Goal: Navigation & Orientation: Find specific page/section

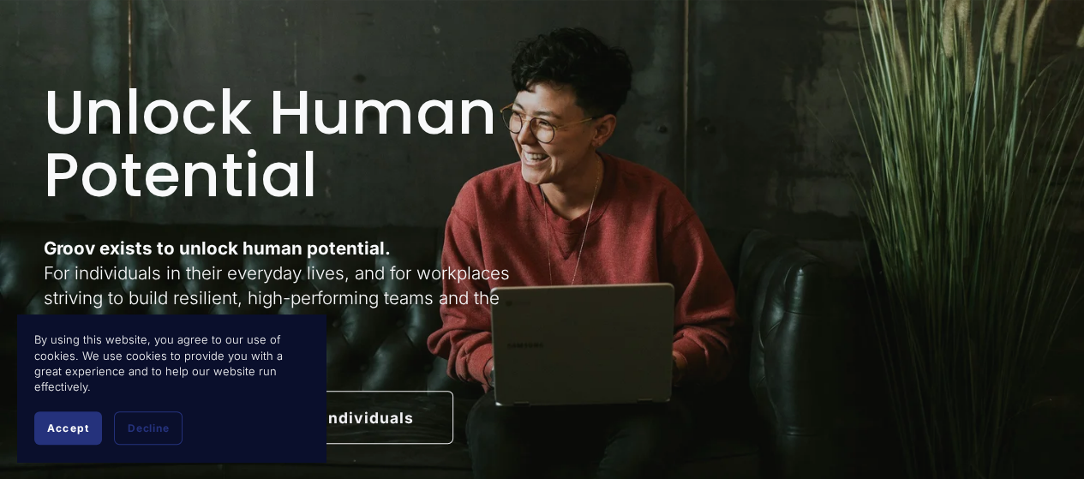
scroll to position [171, 0]
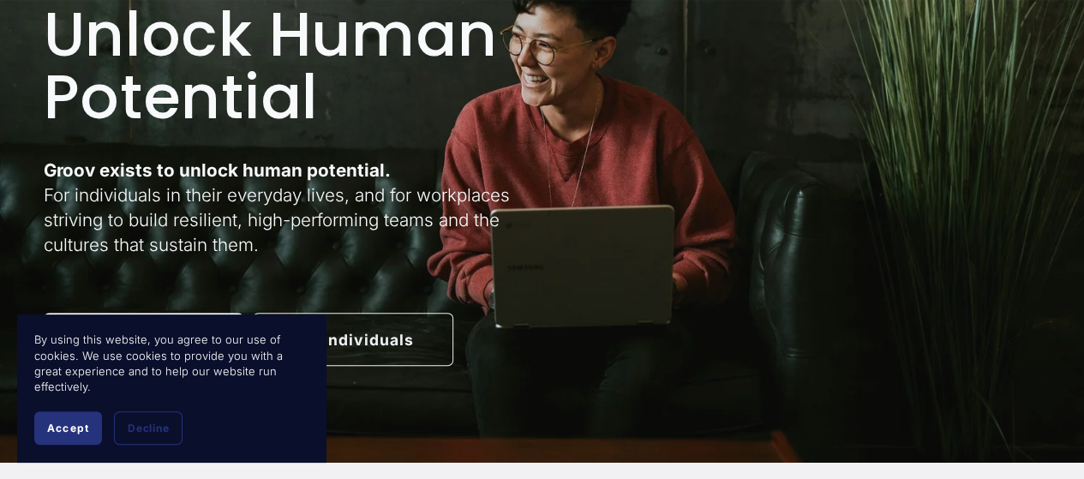
drag, startPoint x: 71, startPoint y: 432, endPoint x: 98, endPoint y: 433, distance: 26.6
click at [74, 432] on span "Accept" at bounding box center [68, 428] width 42 height 13
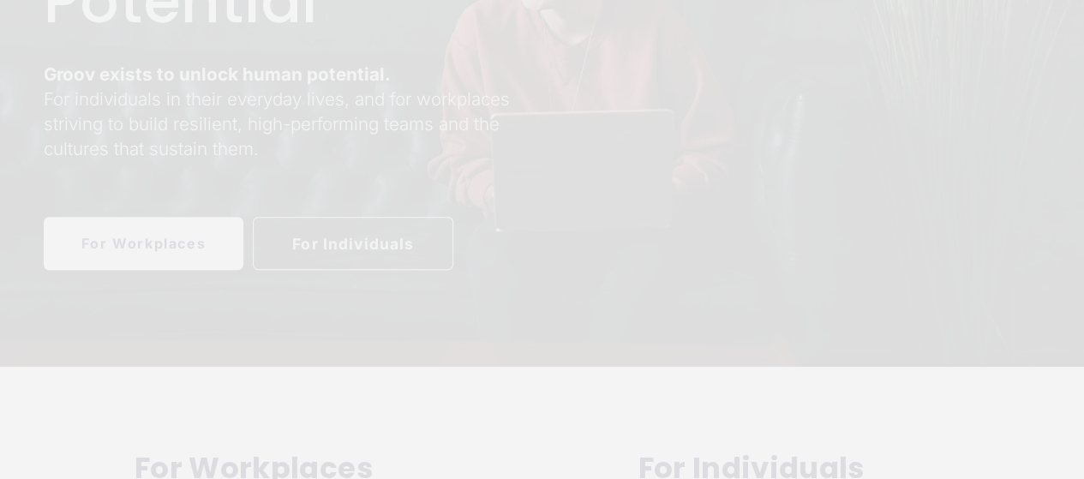
scroll to position [0, 0]
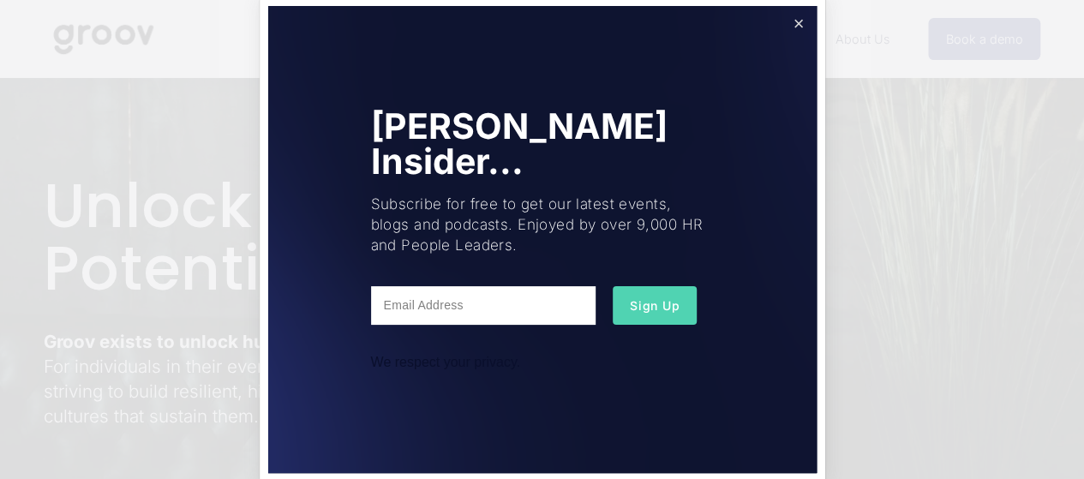
click at [797, 23] on link "Close" at bounding box center [798, 24] width 30 height 30
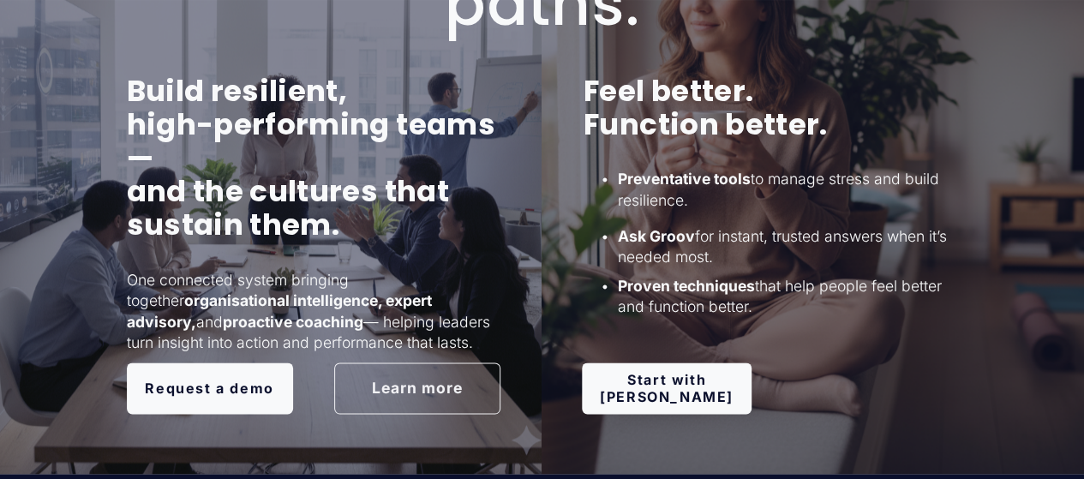
scroll to position [1239, 0]
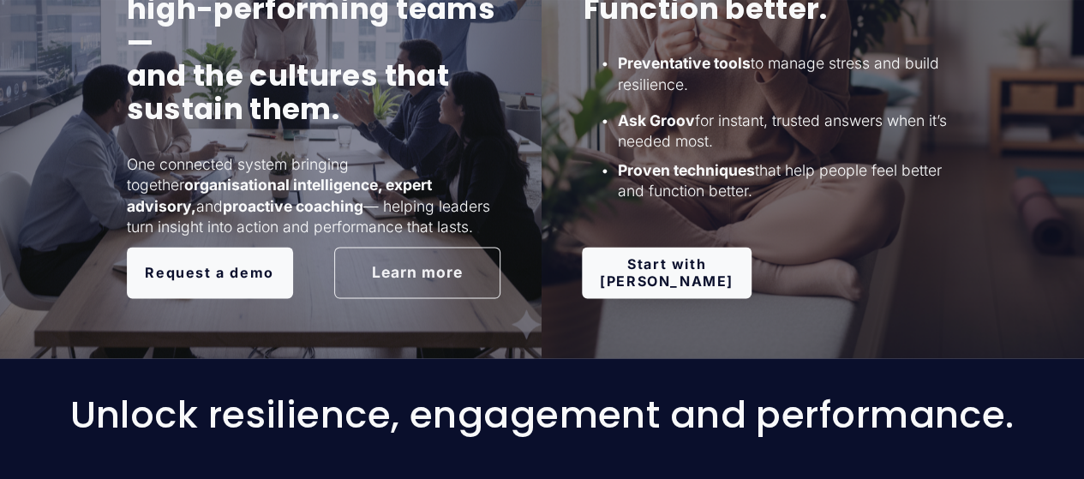
click at [669, 297] on link "Start with Groov" at bounding box center [666, 272] width 169 height 51
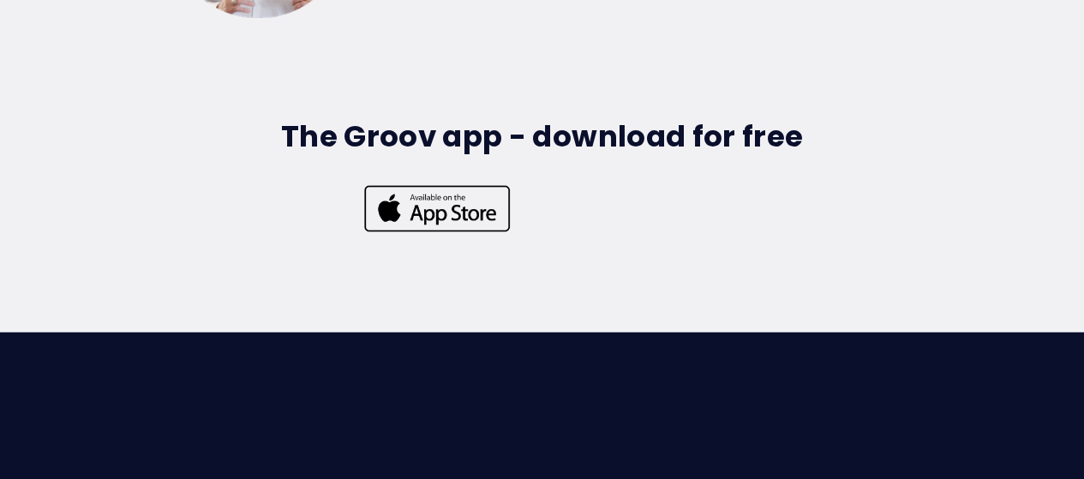
scroll to position [4457, 0]
